Goal: Information Seeking & Learning: Learn about a topic

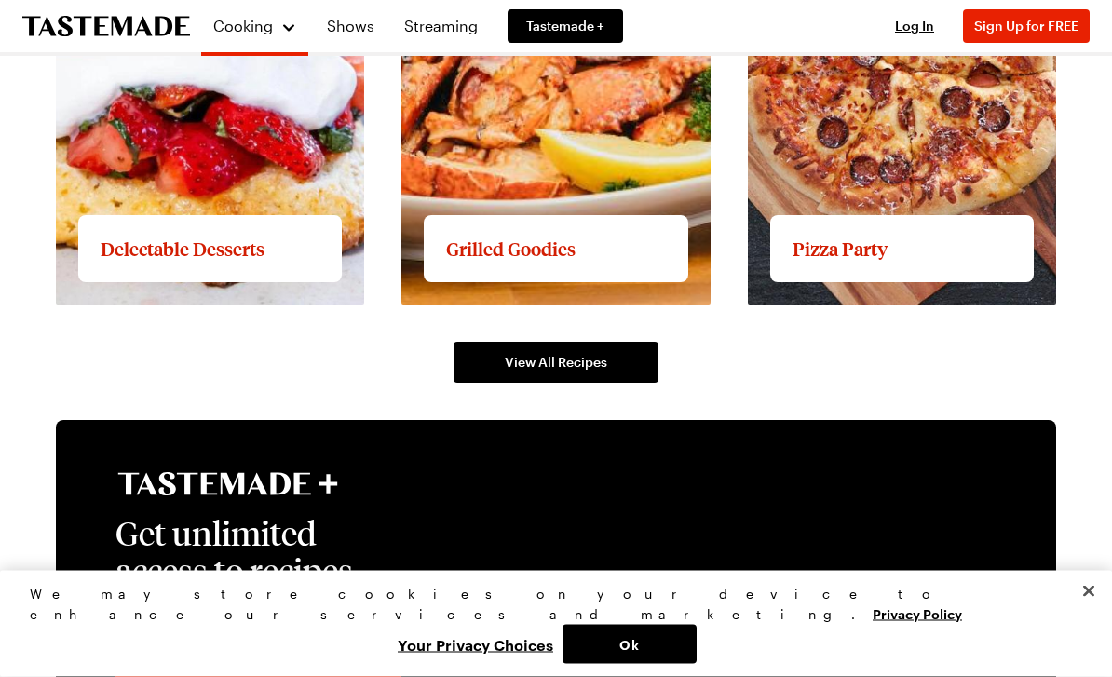
scroll to position [2715, 0]
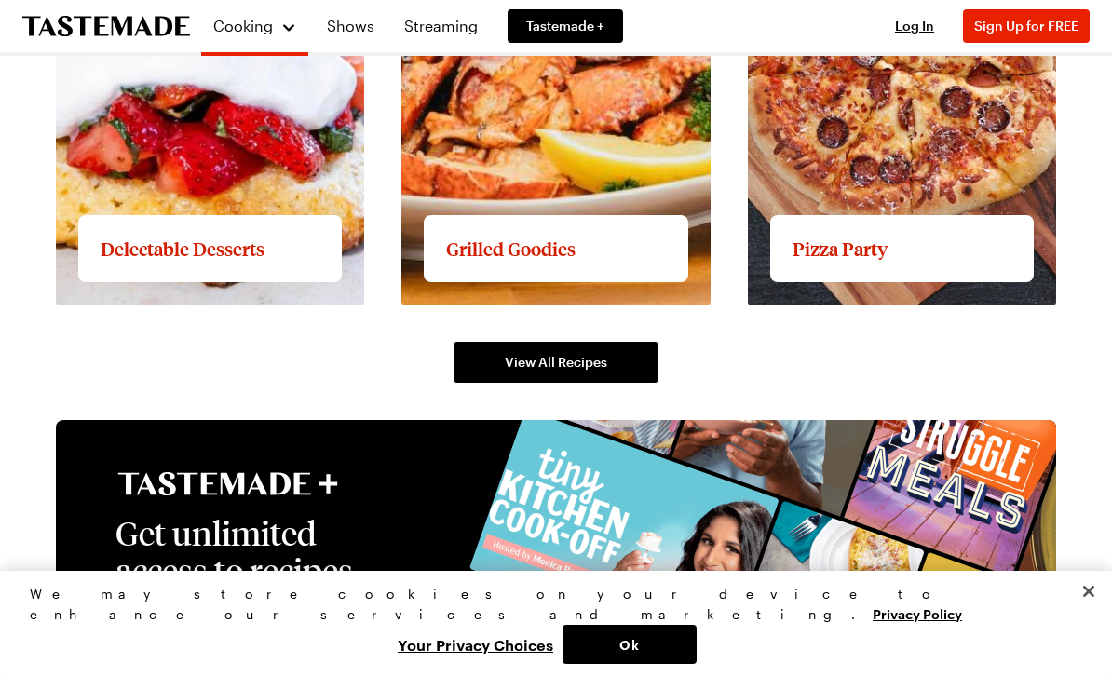
click at [534, 361] on span "View All Recipes" at bounding box center [556, 362] width 102 height 19
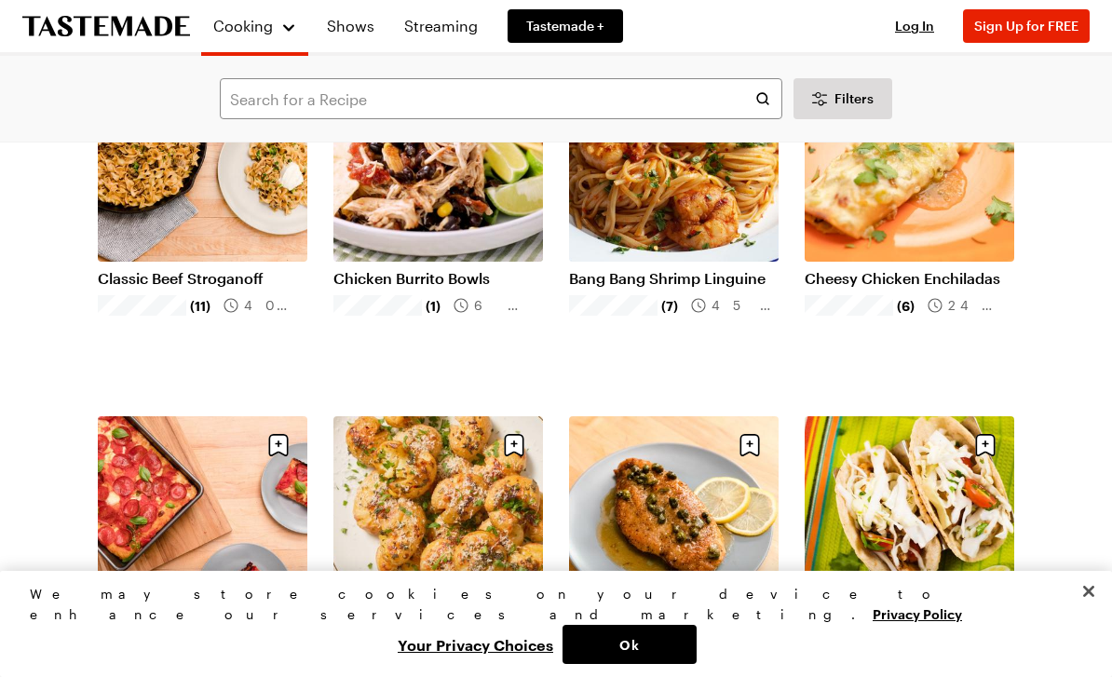
scroll to position [967, 0]
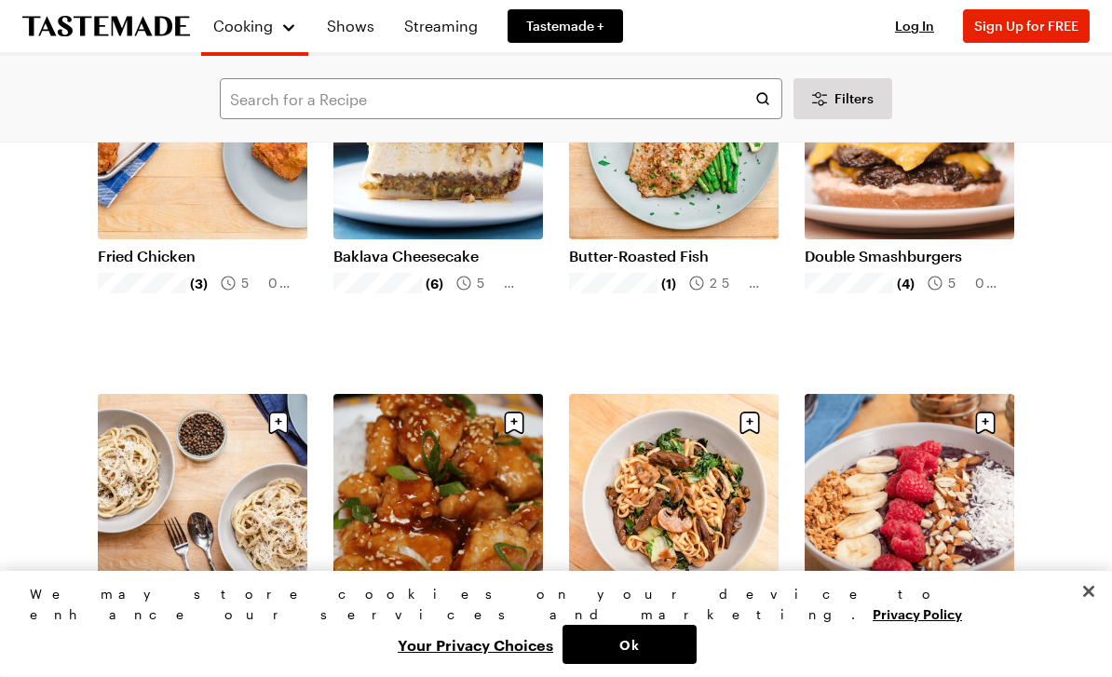
scroll to position [1764, 0]
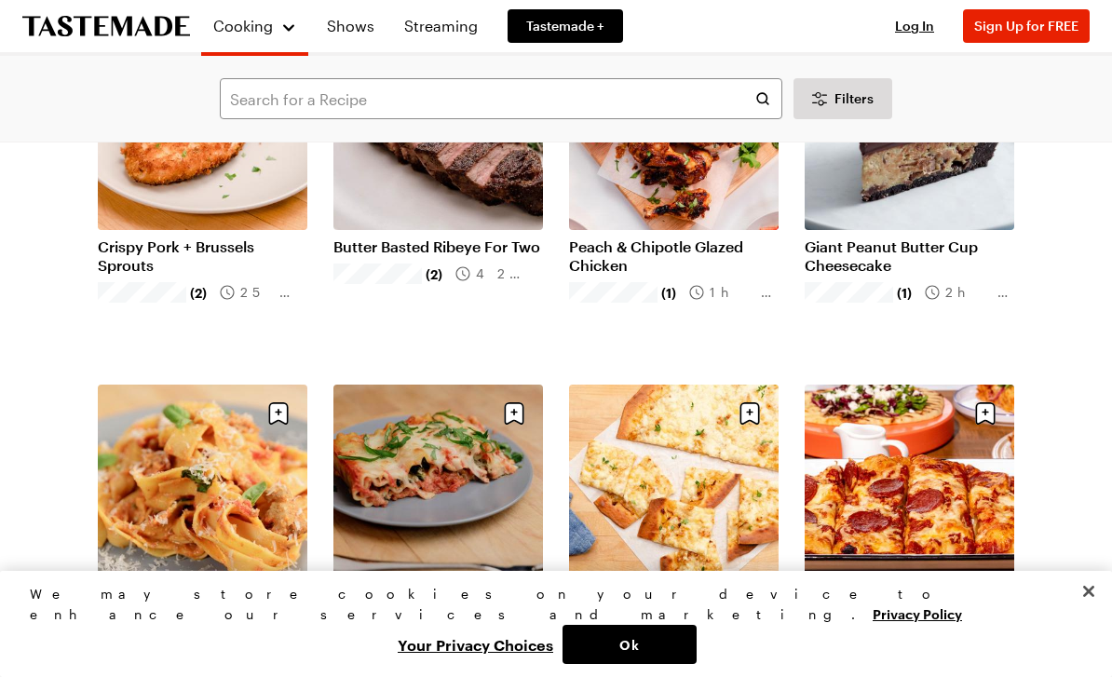
scroll to position [5096, 0]
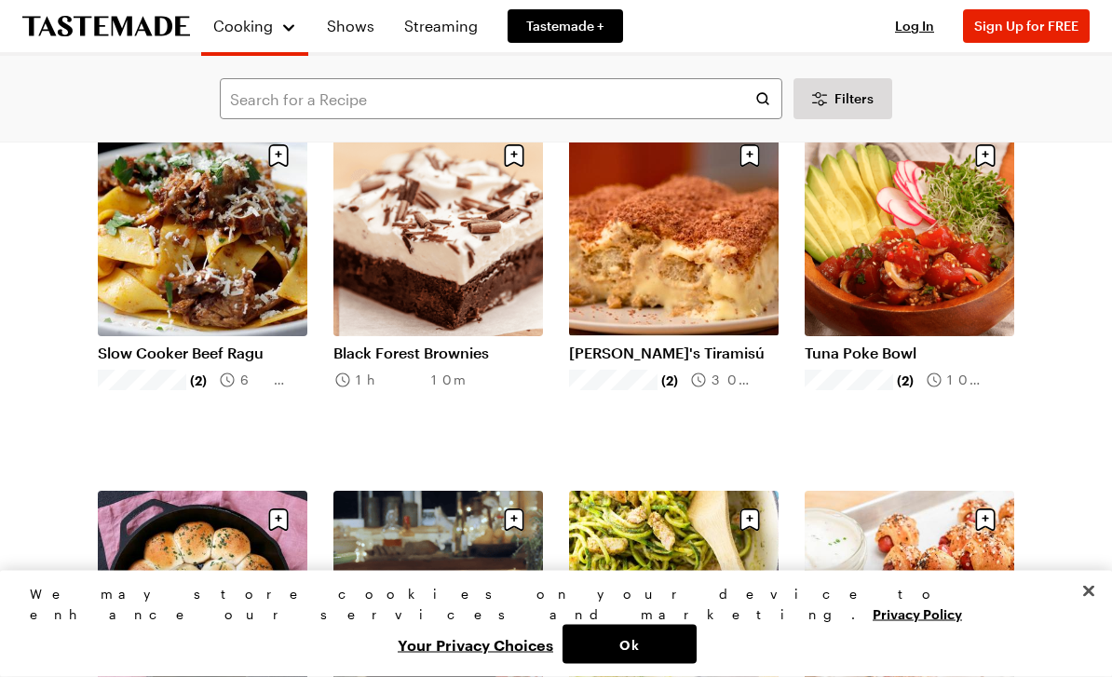
scroll to position [8519, 0]
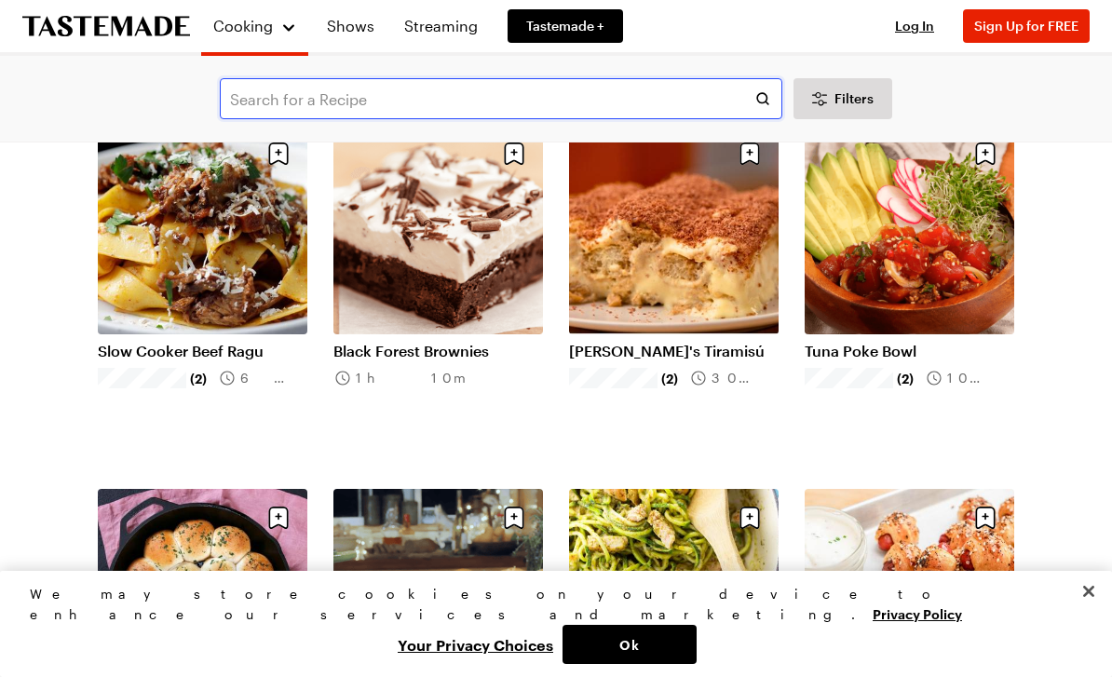
click at [426, 93] on input "text" at bounding box center [501, 98] width 562 height 41
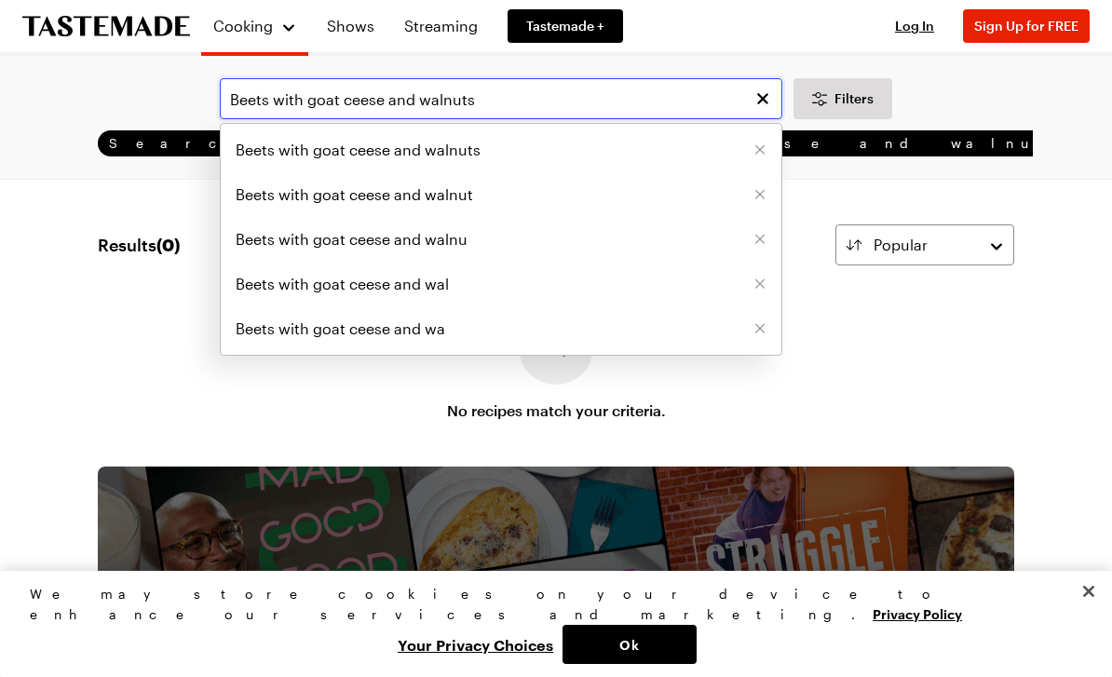
type input "Beets with goat ceese and walnuts"
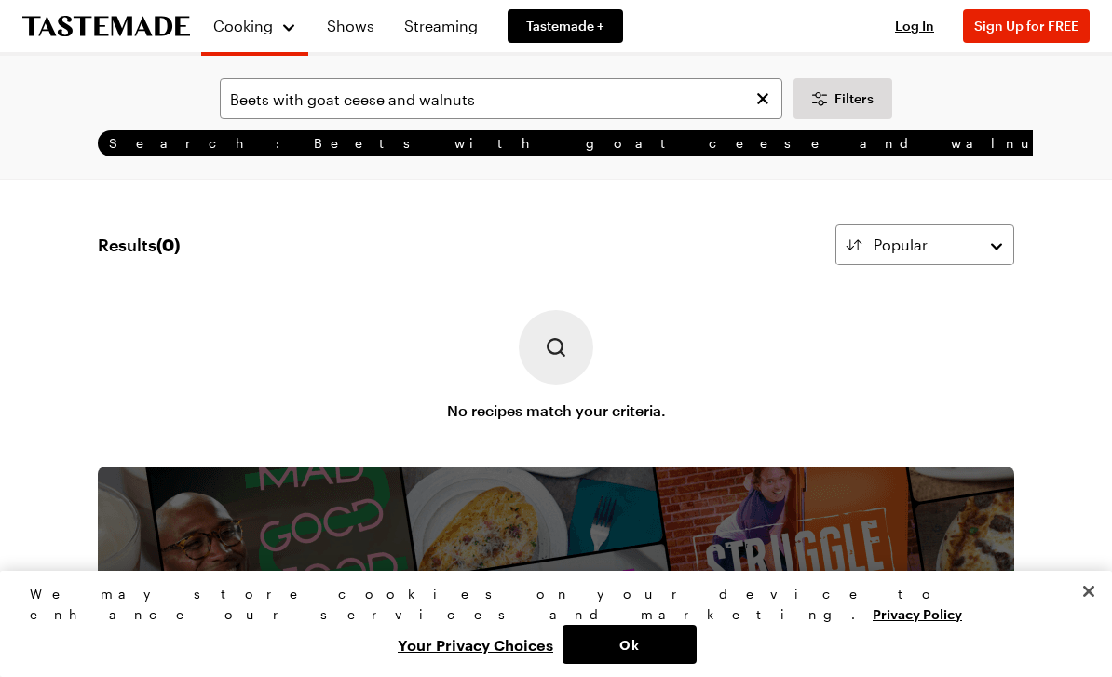
click at [348, 34] on link "Shows" at bounding box center [351, 26] width 70 height 52
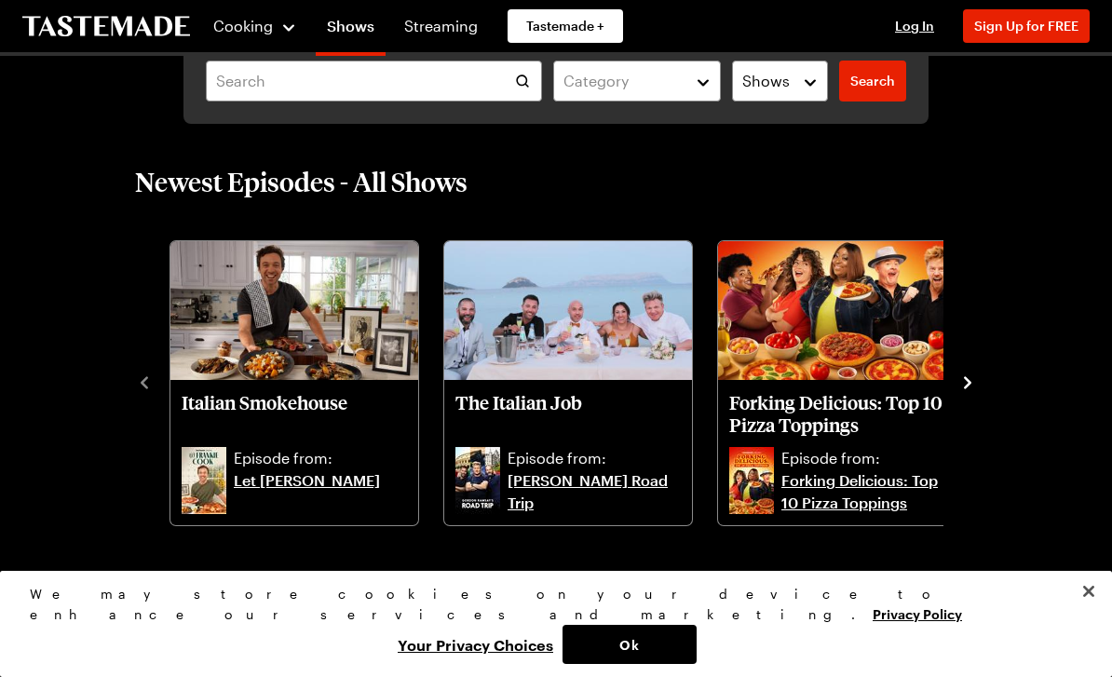
scroll to position [433, 0]
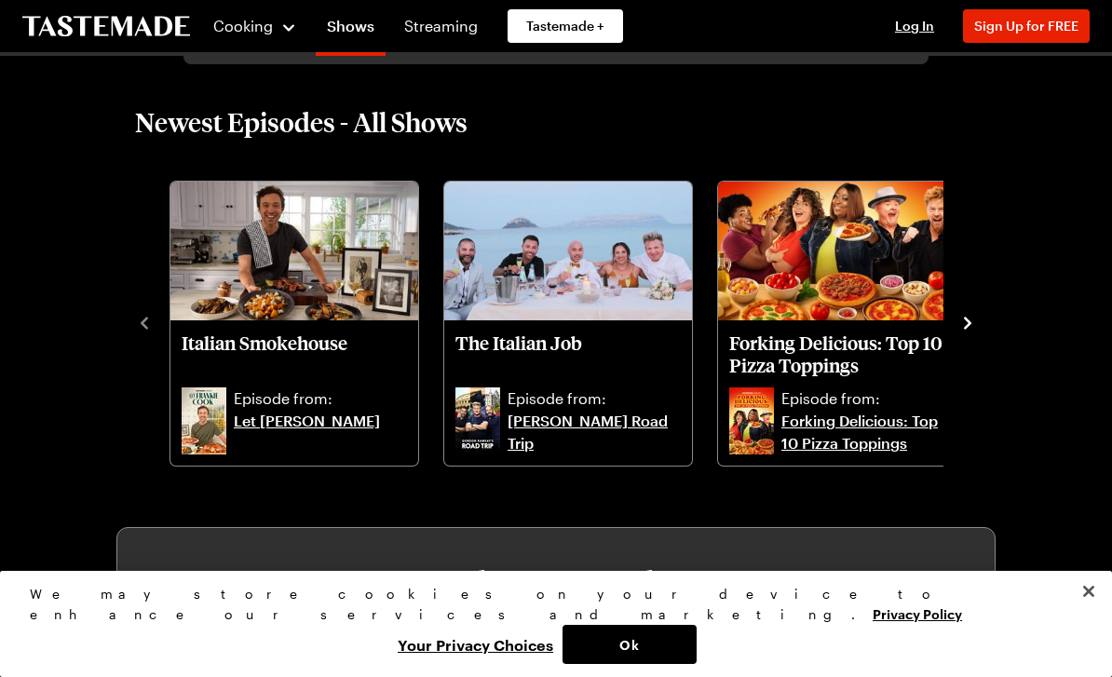
click at [292, 402] on p "Episode from:" at bounding box center [320, 398] width 173 height 22
click at [291, 436] on link "Let [PERSON_NAME]" at bounding box center [320, 432] width 173 height 45
